Goal: Contribute content: Contribute content

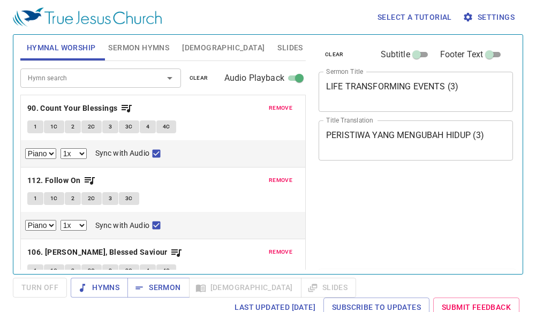
select select "1"
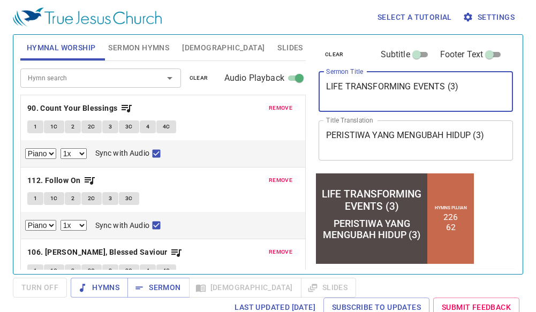
drag, startPoint x: 497, startPoint y: 87, endPoint x: 183, endPoint y: 82, distance: 314.3
click at [183, 82] on div "Hymnal Worship Sermon Hymns Bible Slides Hymn search Hymn search clear Audio Pl…" at bounding box center [268, 150] width 504 height 239
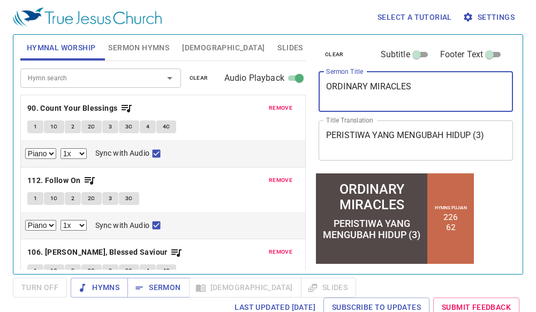
type textarea "ORDINARY MIRACLES"
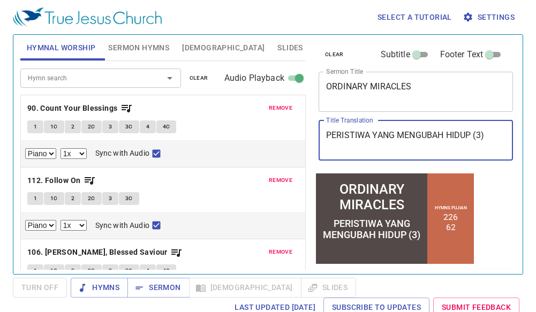
drag, startPoint x: 491, startPoint y: 130, endPoint x: 79, endPoint y: 88, distance: 414.9
click at [79, 88] on div "Hymnal Worship Sermon Hymns Bible Slides Hymn search Hymn search clear Audio Pl…" at bounding box center [268, 150] width 504 height 239
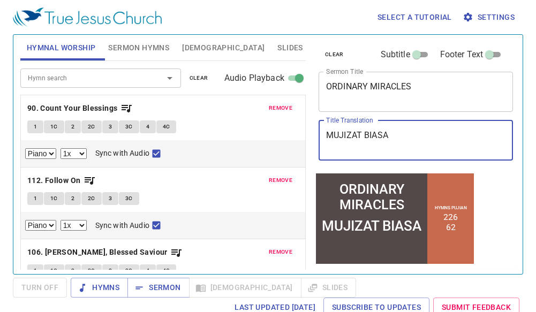
type textarea "MUJIZAT BIASA"
click at [131, 44] on span "Sermon Hymns" at bounding box center [138, 47] width 61 height 13
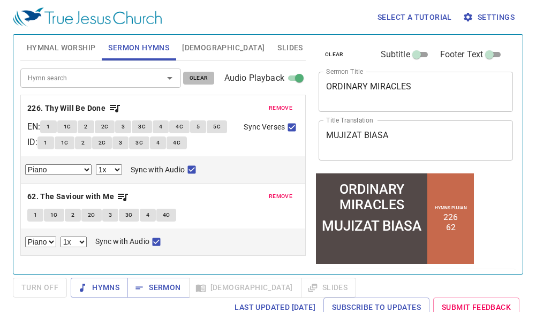
click at [195, 74] on span "clear" at bounding box center [199, 78] width 19 height 10
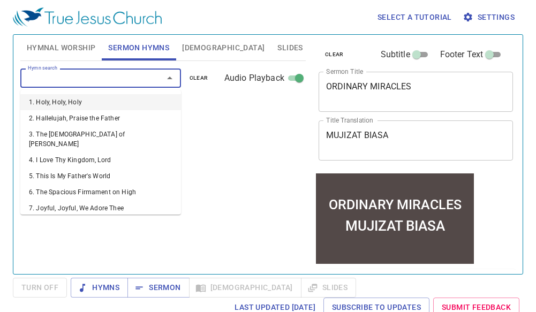
click at [47, 82] on input "Hymn search" at bounding box center [85, 78] width 123 height 12
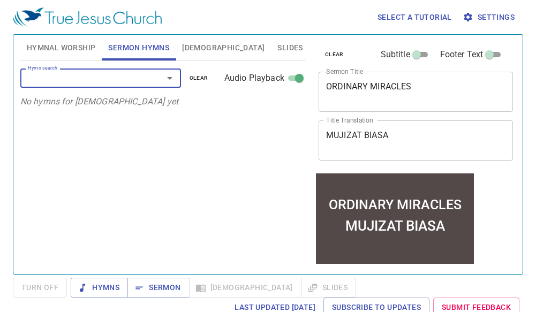
click at [110, 85] on div "Hymn search" at bounding box center [100, 78] width 161 height 19
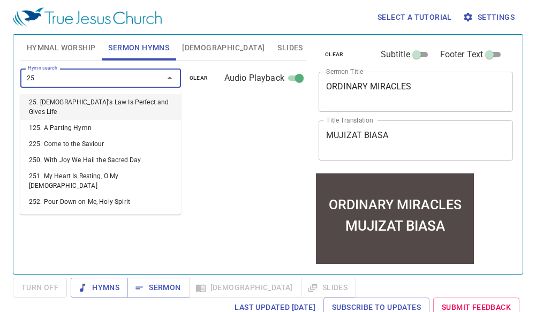
type input "250"
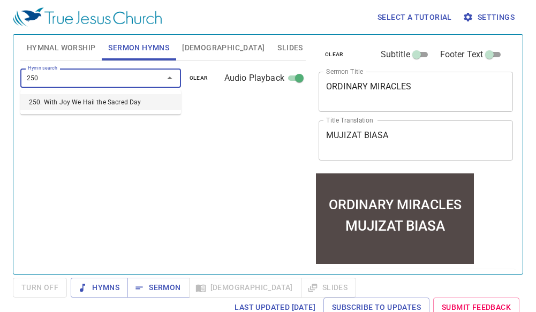
click at [115, 103] on li "250. With Joy We Hail the Sacred Day" at bounding box center [100, 102] width 161 height 16
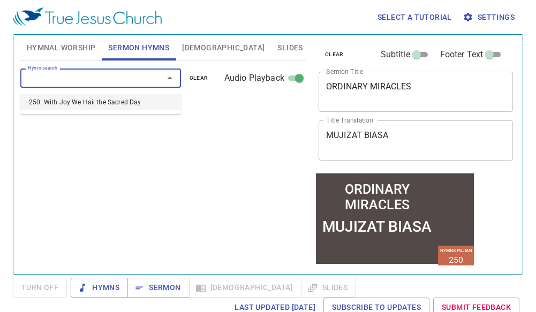
select select "1"
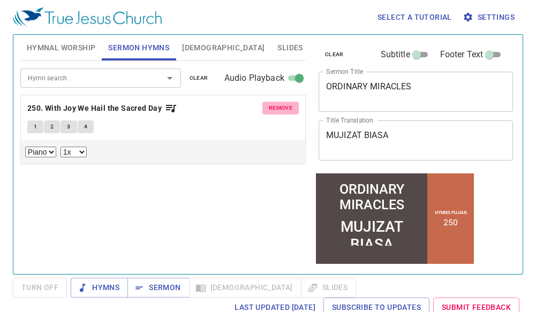
click at [275, 108] on span "remove" at bounding box center [281, 108] width 24 height 10
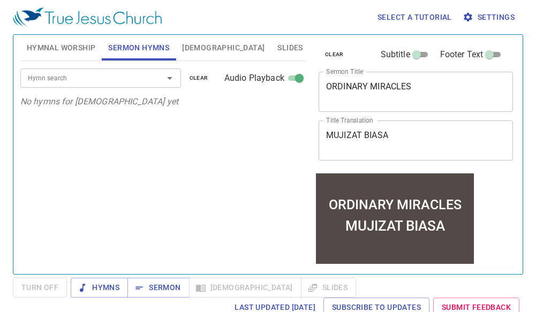
click at [85, 78] on input "Hymn search" at bounding box center [85, 78] width 123 height 12
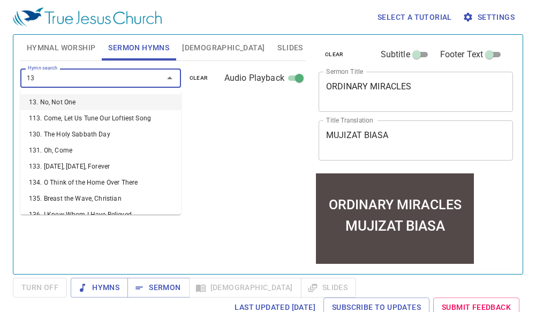
type input "130"
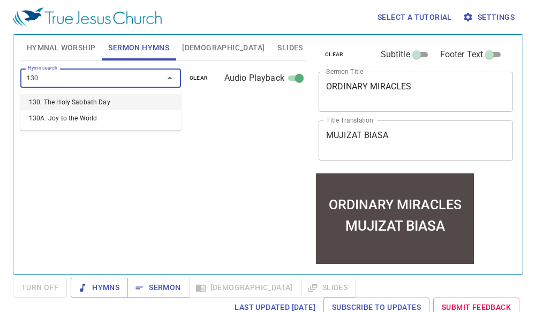
click at [90, 97] on li "130. The Holy Sabbath Day" at bounding box center [100, 102] width 161 height 16
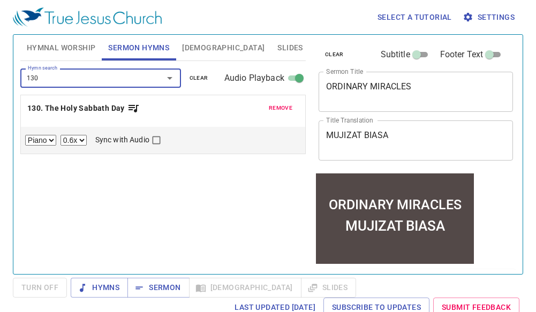
select select "1"
checkbox input "true"
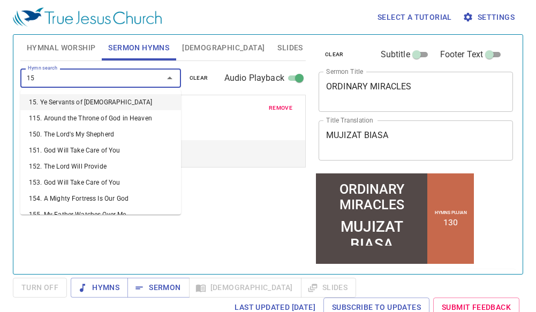
type input "155"
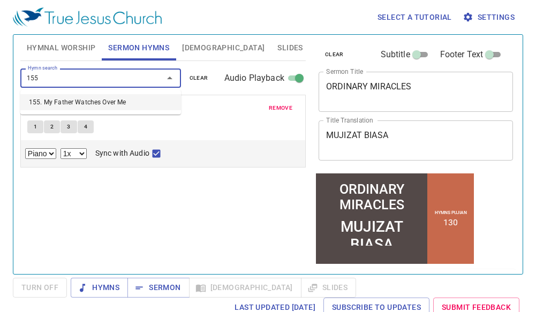
click at [108, 97] on li "155. My Father Watches Over Me" at bounding box center [100, 102] width 161 height 16
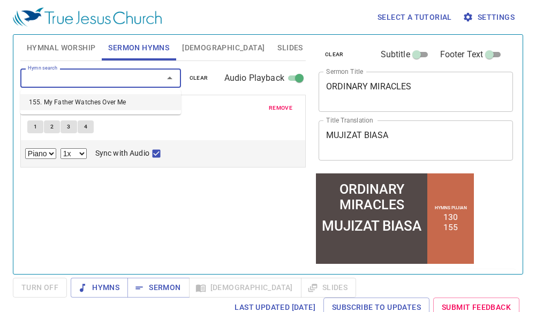
select select "1"
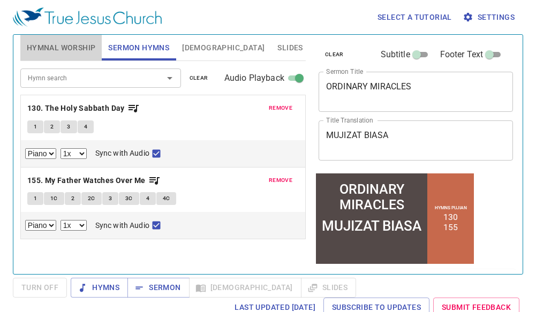
click at [72, 40] on button "Hymnal Worship" at bounding box center [61, 48] width 82 height 26
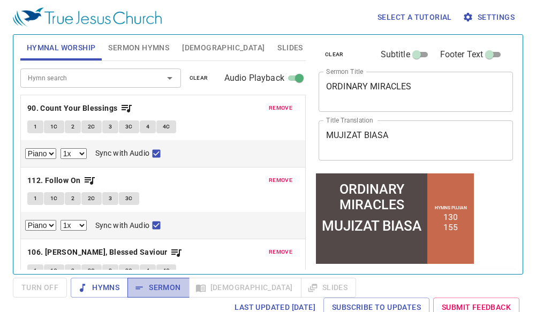
click at [171, 284] on span "Sermon" at bounding box center [158, 287] width 44 height 13
click at [199, 72] on button "clear" at bounding box center [199, 78] width 32 height 13
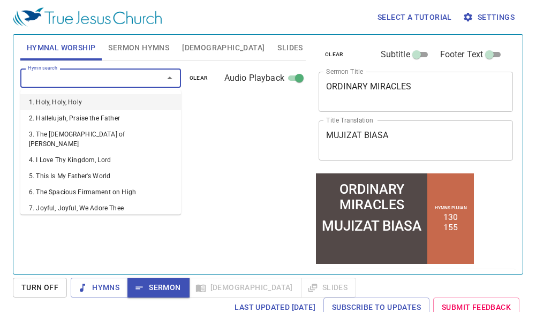
click at [75, 74] on input "Hymn search" at bounding box center [85, 78] width 123 height 12
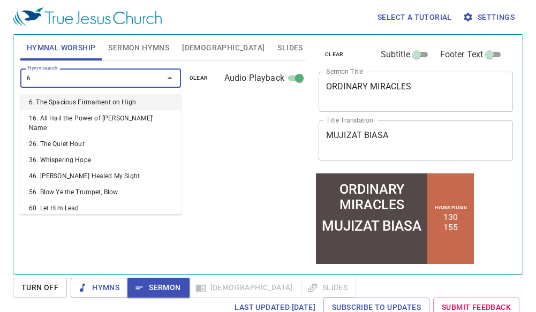
type input "62"
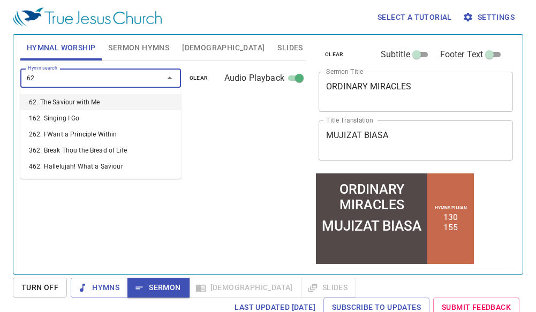
click at [61, 103] on li "62. The Saviour with Me" at bounding box center [100, 102] width 161 height 16
select select "1"
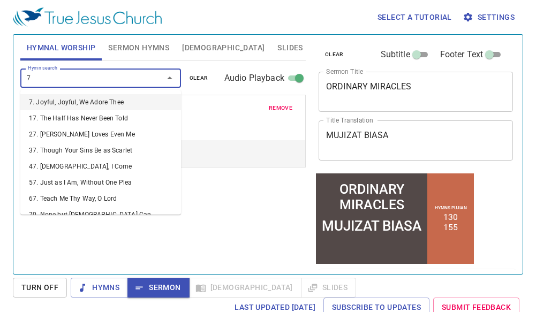
type input "70"
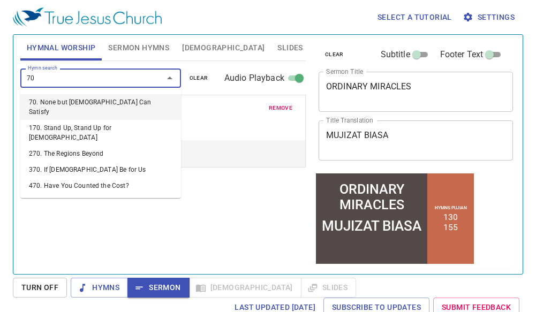
click at [74, 99] on li "70. None but Christ Can Satisfy" at bounding box center [100, 107] width 161 height 26
select select "1"
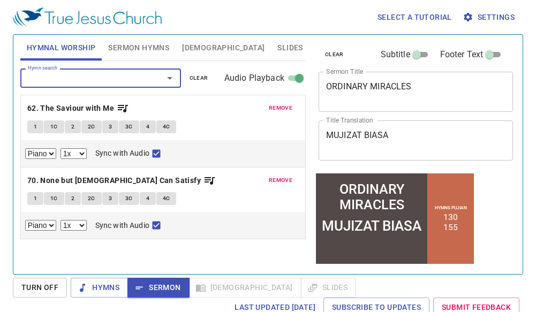
click at [134, 87] on div "Hymn search" at bounding box center [100, 78] width 161 height 19
type input "21"
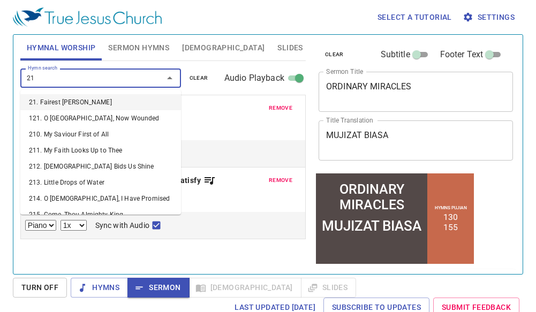
click at [67, 99] on li "21. Fairest Lord Jesus" at bounding box center [100, 102] width 161 height 16
select select "1"
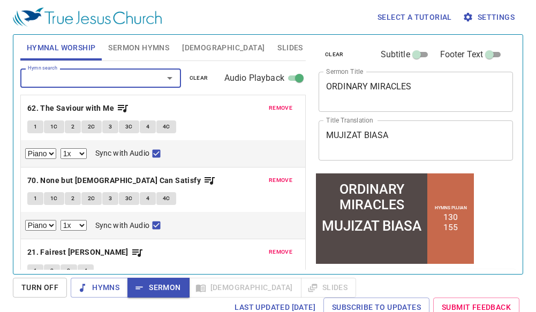
click at [156, 76] on div at bounding box center [162, 78] width 28 height 15
type input "7"
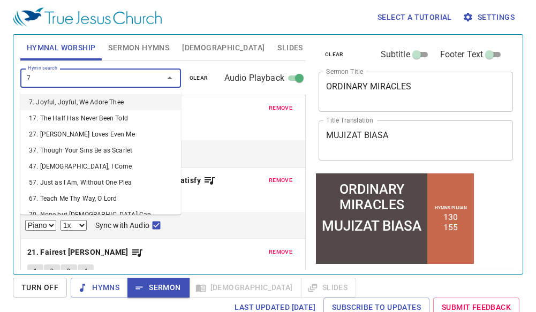
click at [103, 103] on li "7. Joyful, Joyful, We Adore Thee" at bounding box center [100, 102] width 161 height 16
select select "1"
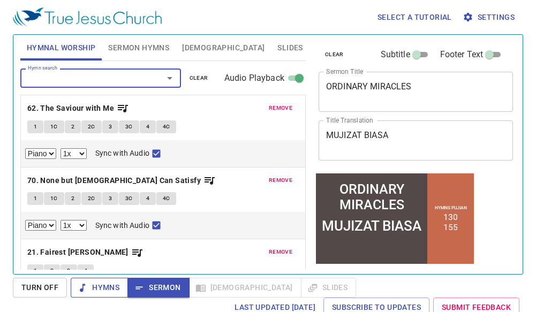
click at [109, 287] on span "Hymns" at bounding box center [99, 287] width 40 height 13
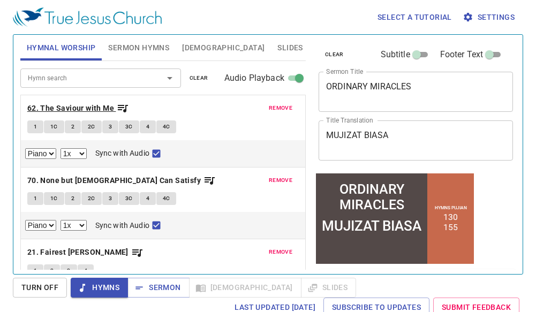
click at [81, 108] on b "62. The Saviour with Me" at bounding box center [70, 108] width 87 height 13
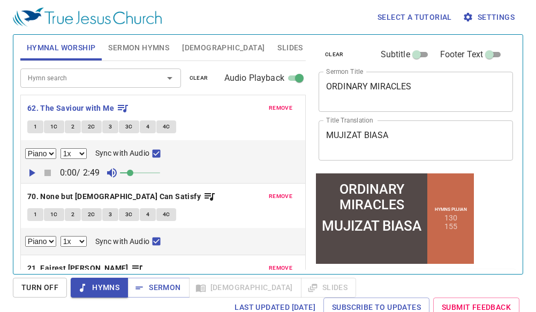
click at [32, 173] on icon "button" at bounding box center [32, 172] width 6 height 7
click at [87, 196] on b "70. None but Christ Can Satisfy" at bounding box center [113, 196] width 173 height 13
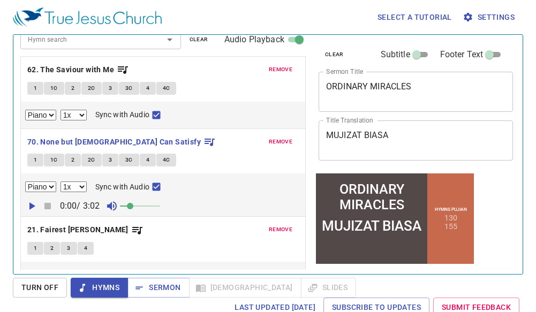
scroll to position [54, 0]
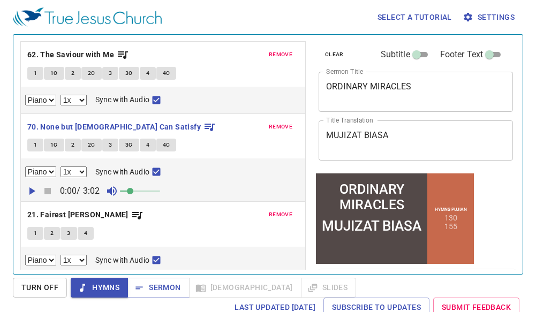
click at [33, 191] on icon "button" at bounding box center [32, 190] width 6 height 7
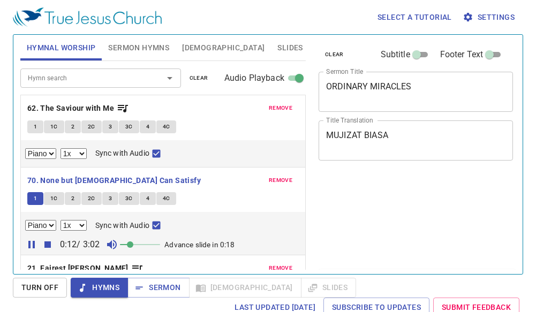
select select "1"
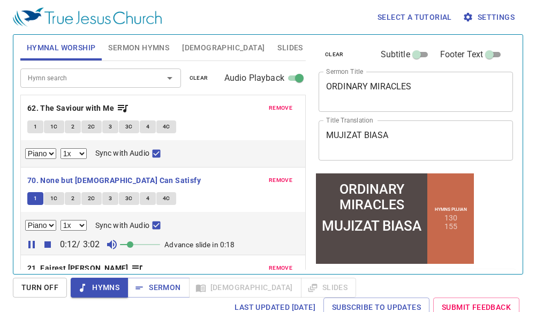
scroll to position [54, 0]
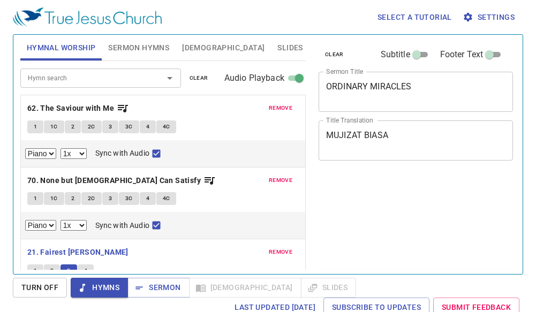
select select "1"
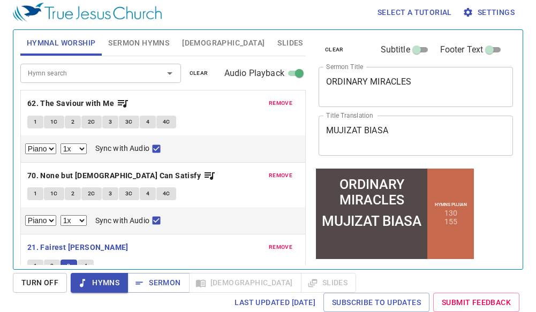
scroll to position [130, 0]
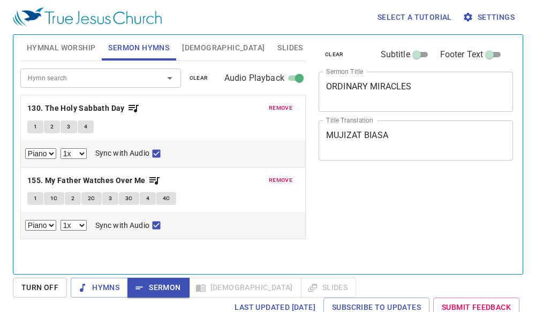
select select "1"
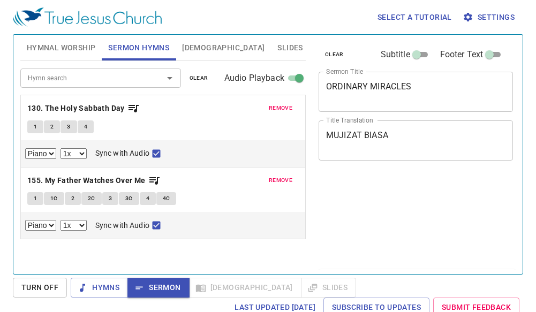
select select "1"
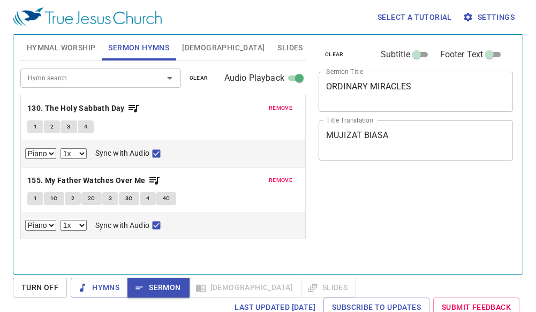
select select "1"
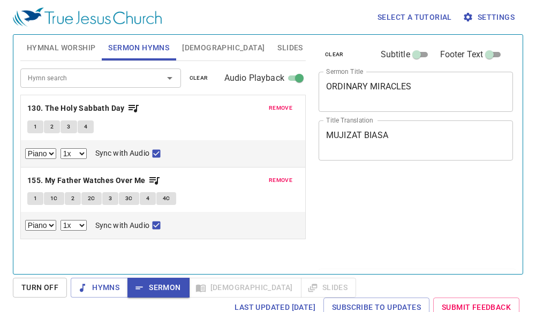
select select "1"
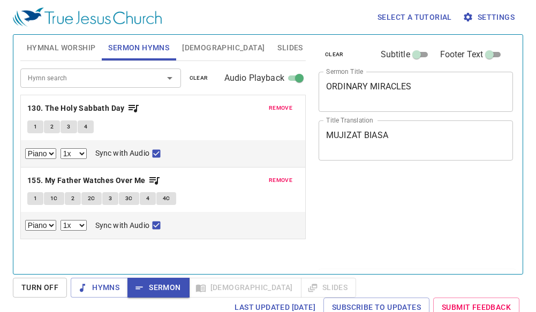
select select "1"
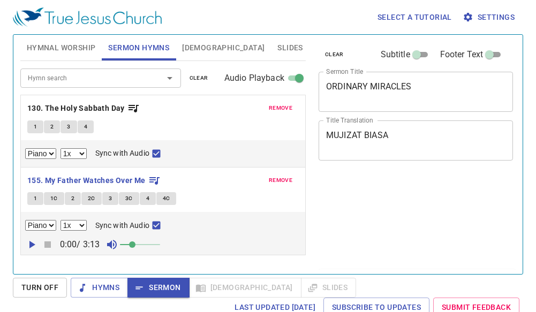
select select "1"
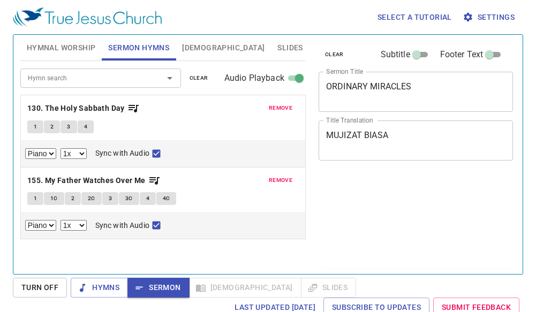
select select "1"
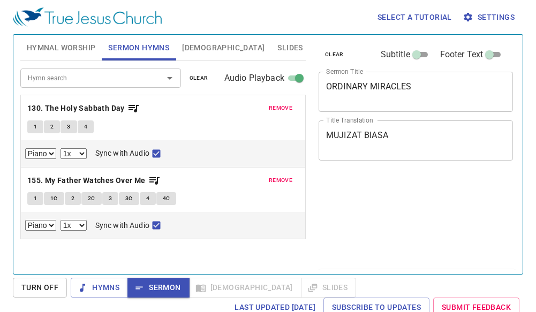
select select "1"
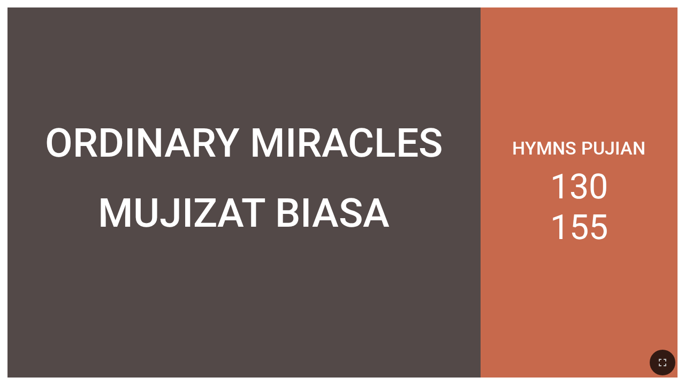
click at [646, 34] on div "Hymns Pujian 130 155" at bounding box center [579, 192] width 197 height 370
